Goal: Task Accomplishment & Management: Use online tool/utility

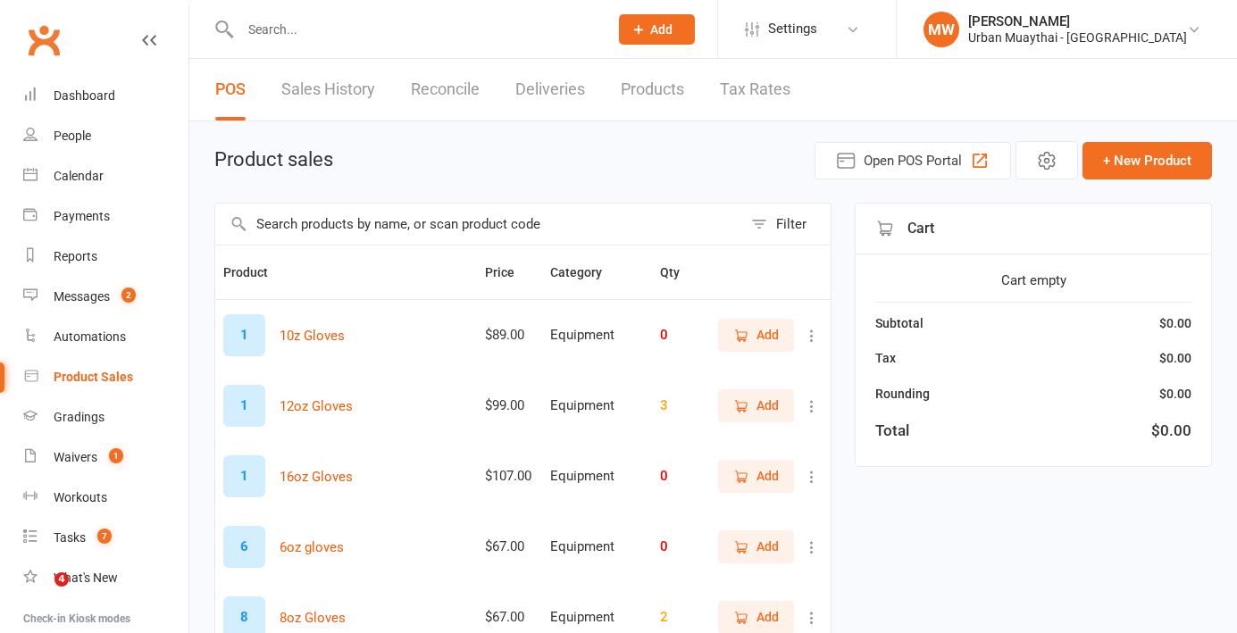
select select "50"
click at [1188, 22] on icon at bounding box center [1194, 29] width 14 height 14
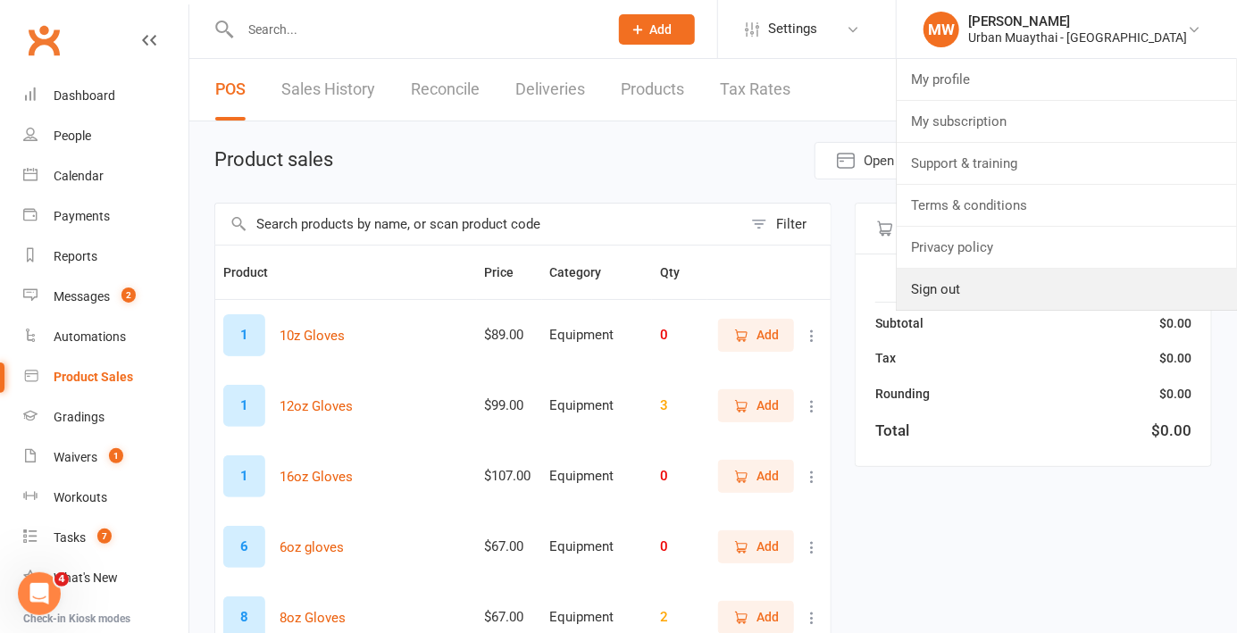
click at [1080, 288] on link "Sign out" at bounding box center [1067, 289] width 340 height 41
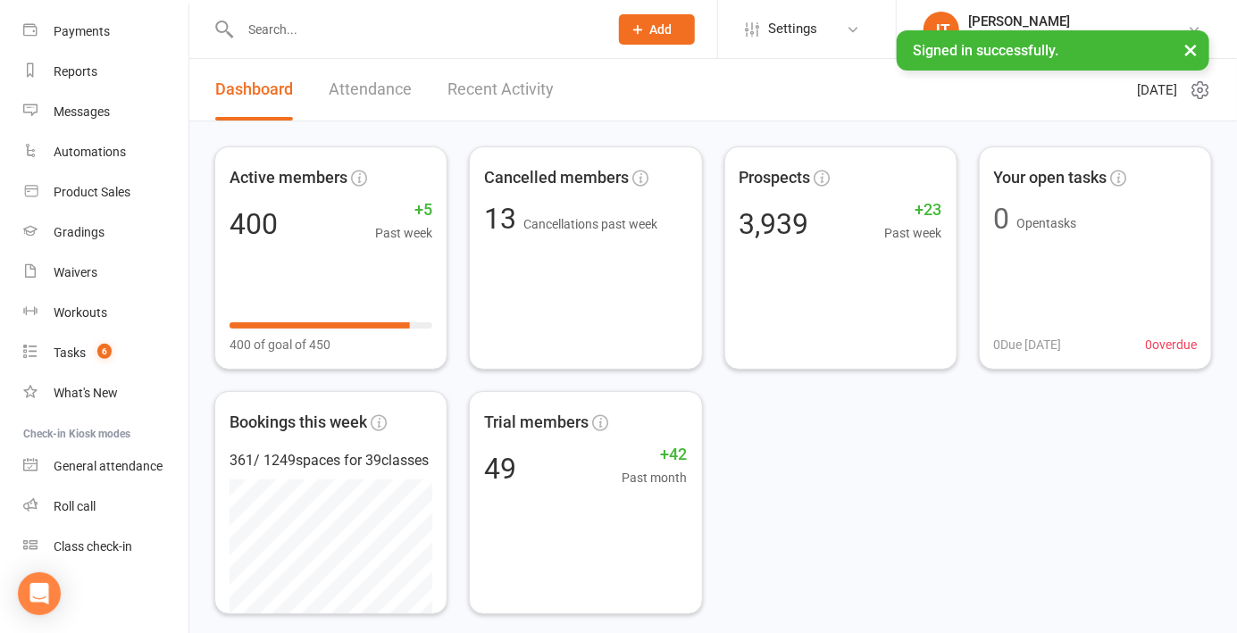
scroll to position [182, 0]
click at [146, 507] on link "Roll call" at bounding box center [105, 509] width 165 height 40
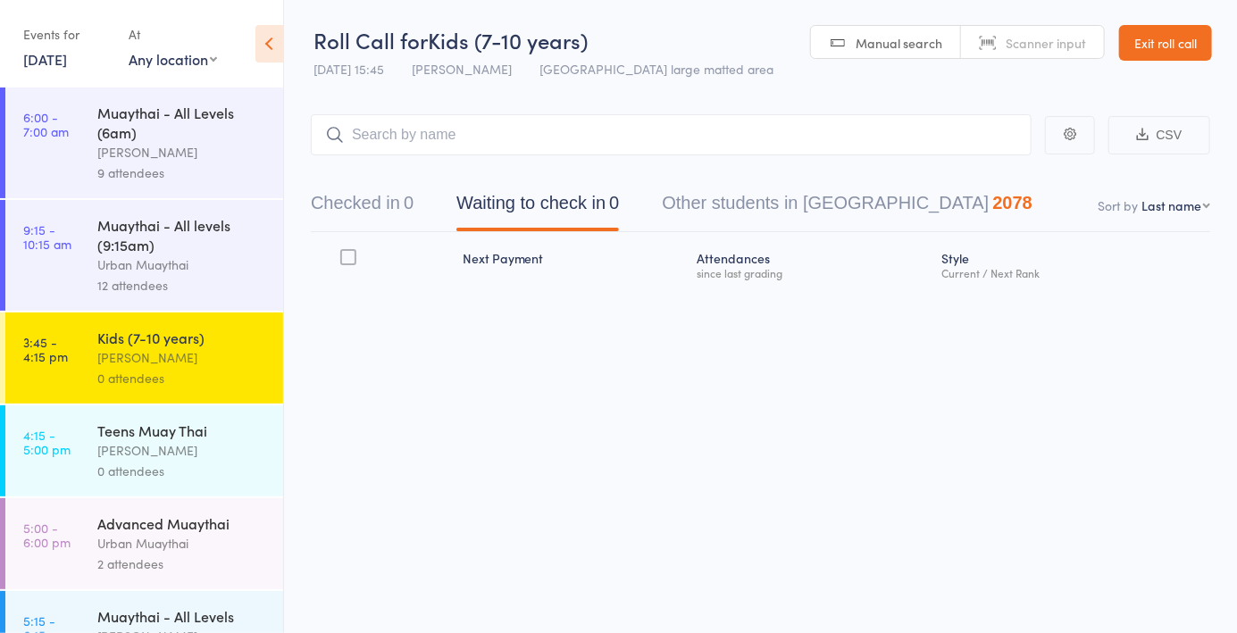
click at [379, 209] on button "Checked in 0" at bounding box center [362, 207] width 103 height 47
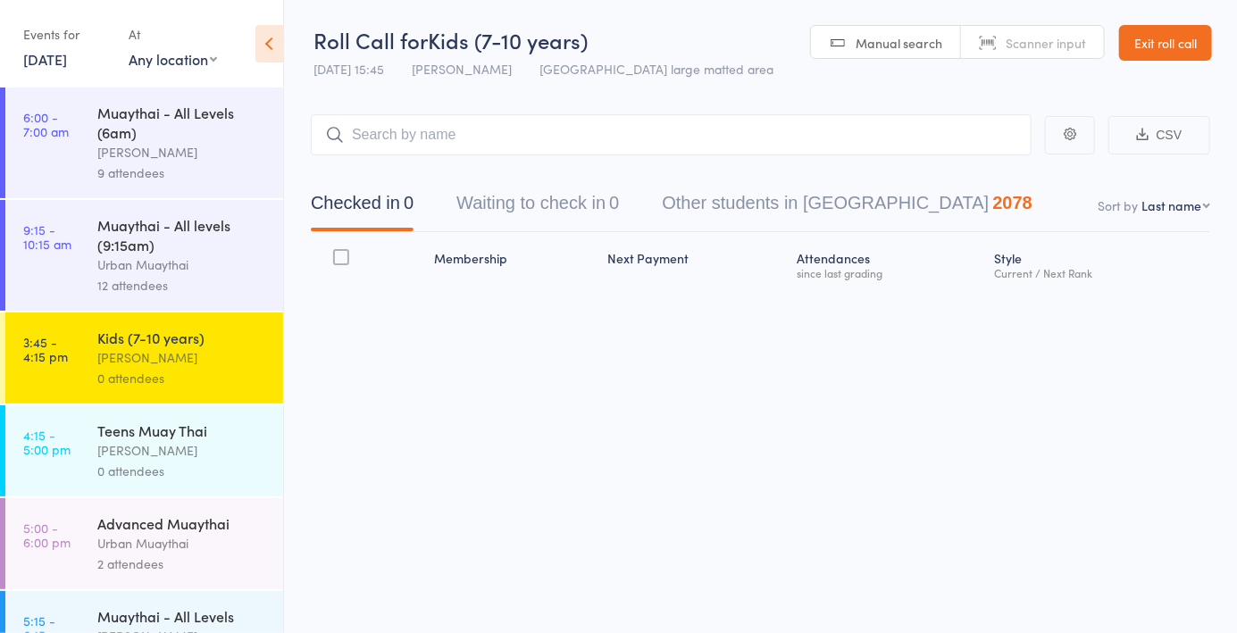
click at [905, 59] on header "Roll Call for Kids (7-10 years) [DATE] 15:45 [PERSON_NAME] [GEOGRAPHIC_DATA] la…" at bounding box center [760, 44] width 953 height 88
click at [866, 58] on div "Manual search Scanner input" at bounding box center [957, 42] width 295 height 34
click at [914, 47] on span "Manual search" at bounding box center [898, 43] width 87 height 18
